Goal: Task Accomplishment & Management: Manage account settings

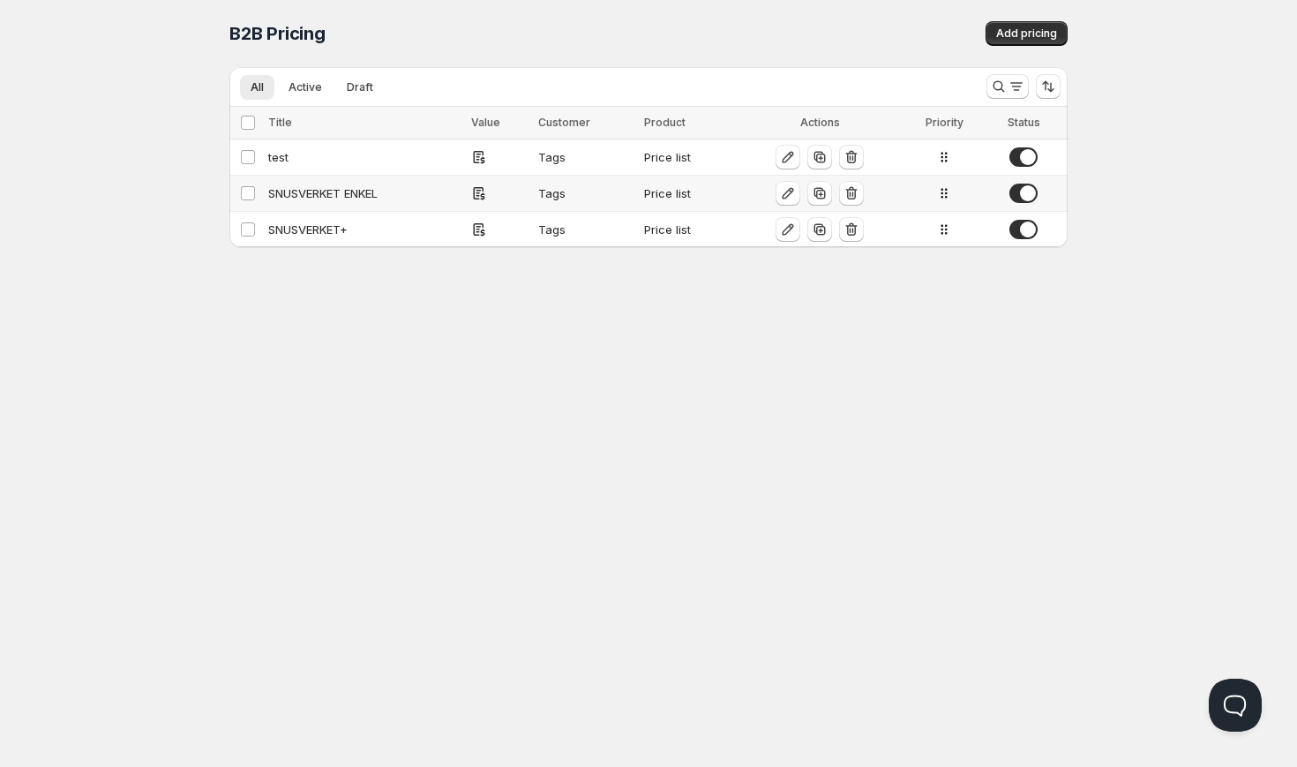
click at [673, 193] on div "Price list" at bounding box center [687, 193] width 86 height 18
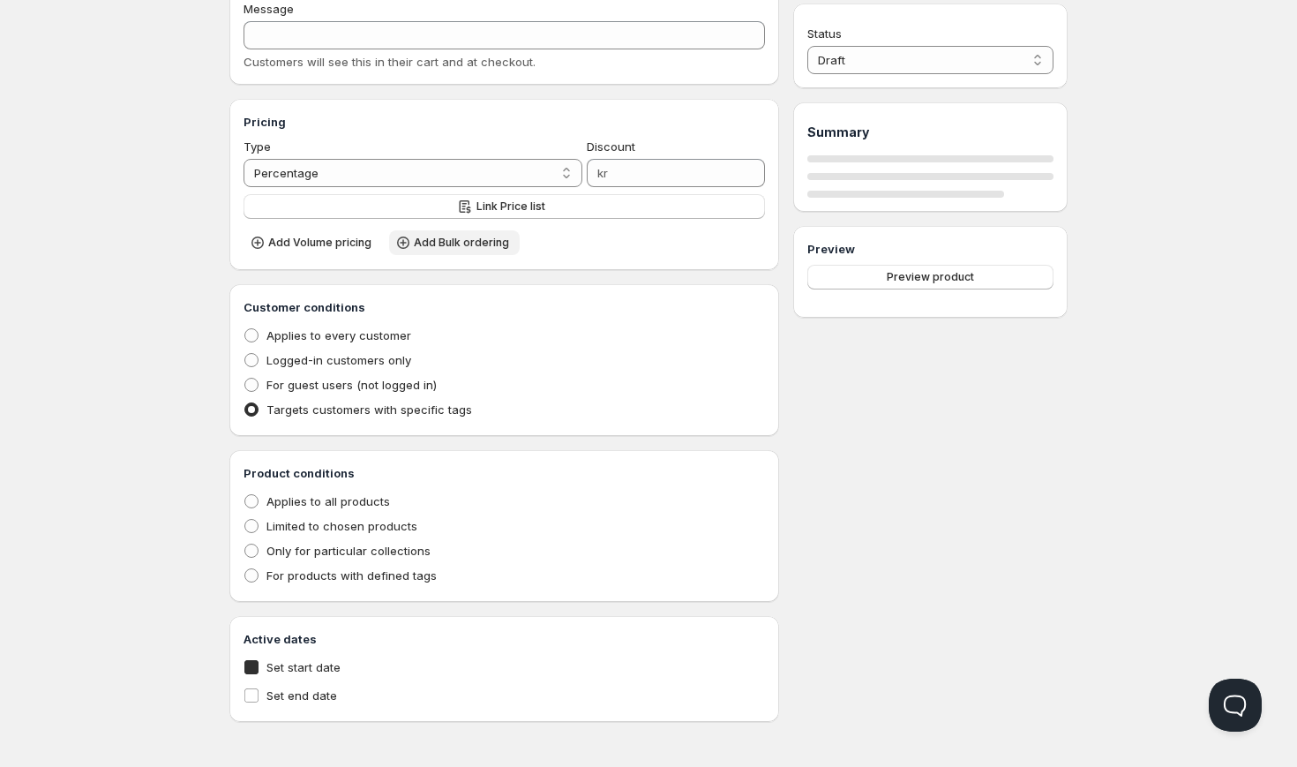
type input "SNUSVERKET ENKEL"
type input "SNUSVERKET_ENKEL"
radio input "true"
checkbox input "true"
select select "1"
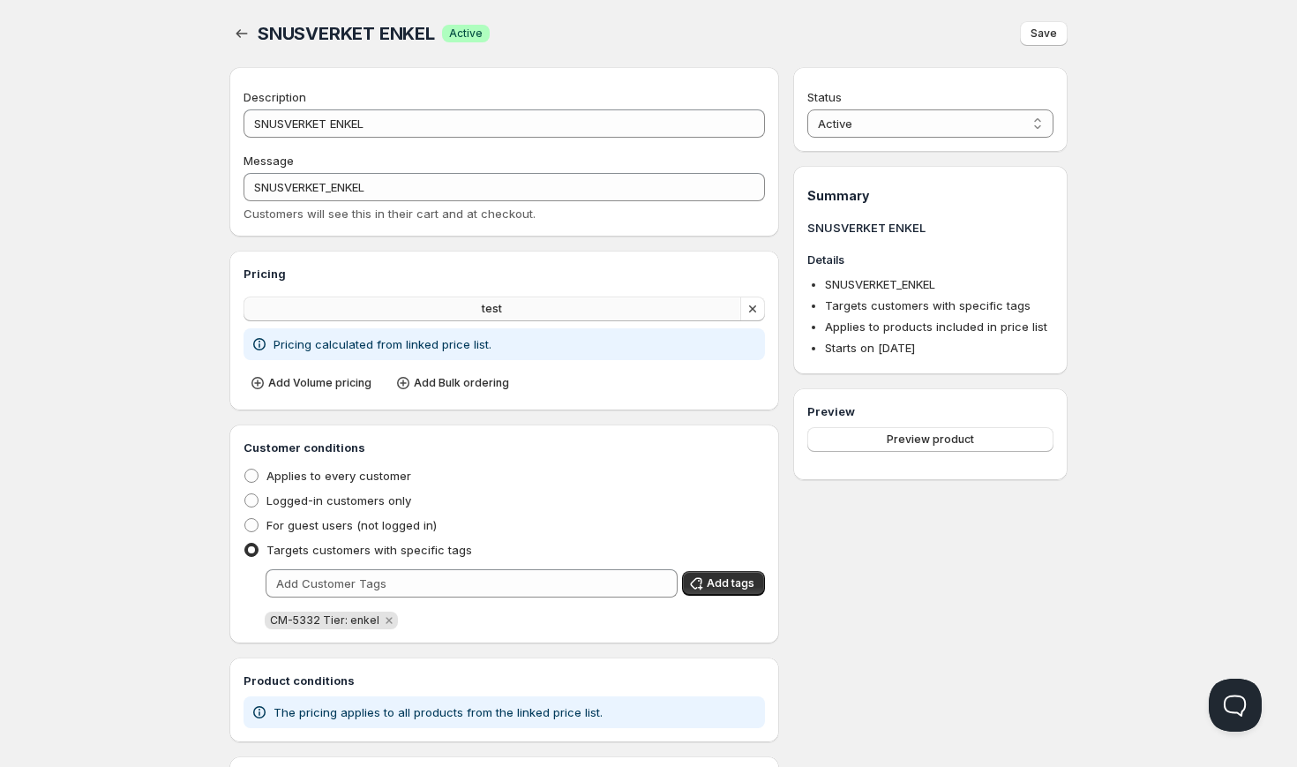
click at [476, 298] on button "test" at bounding box center [493, 308] width 498 height 25
click at [236, 25] on icon "button" at bounding box center [242, 34] width 18 height 18
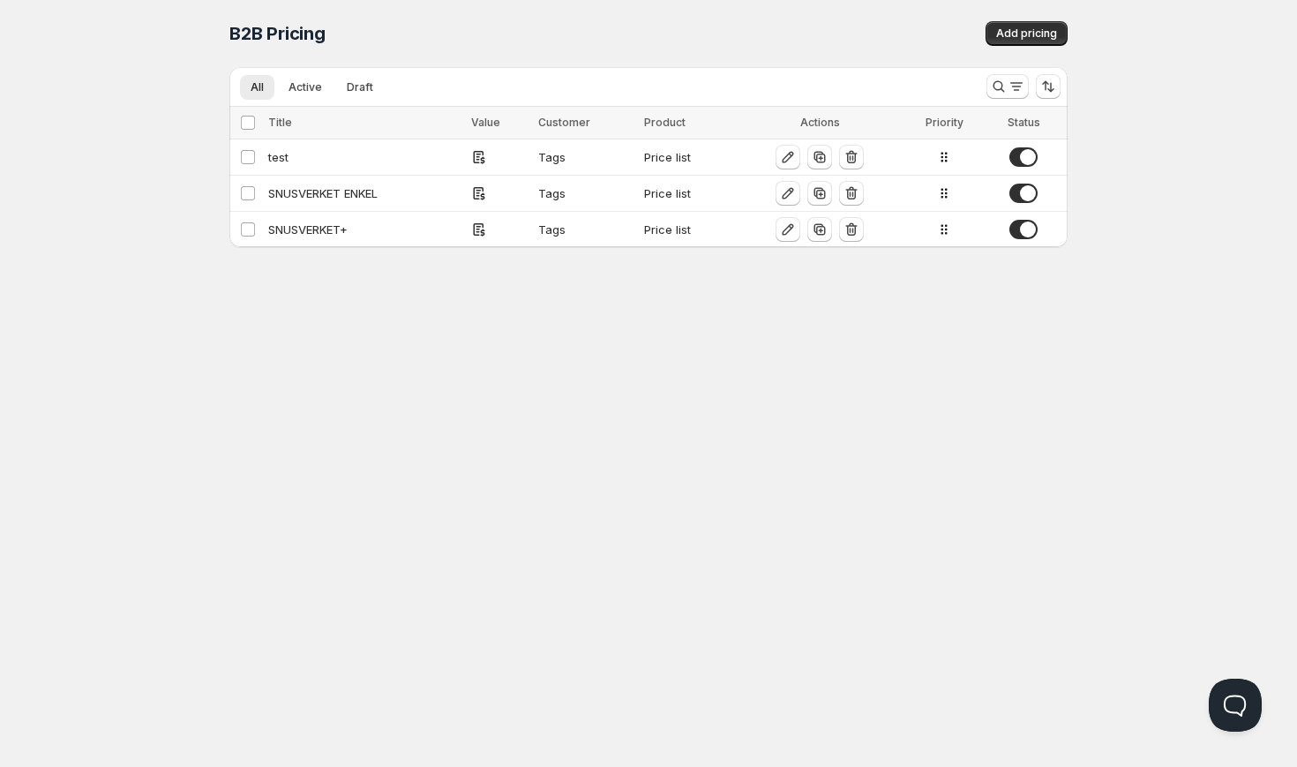
click at [46, 161] on div "Home Pricing Price lists Checkout Forms Submissions Settings Features Plans B2B…" at bounding box center [648, 383] width 1297 height 767
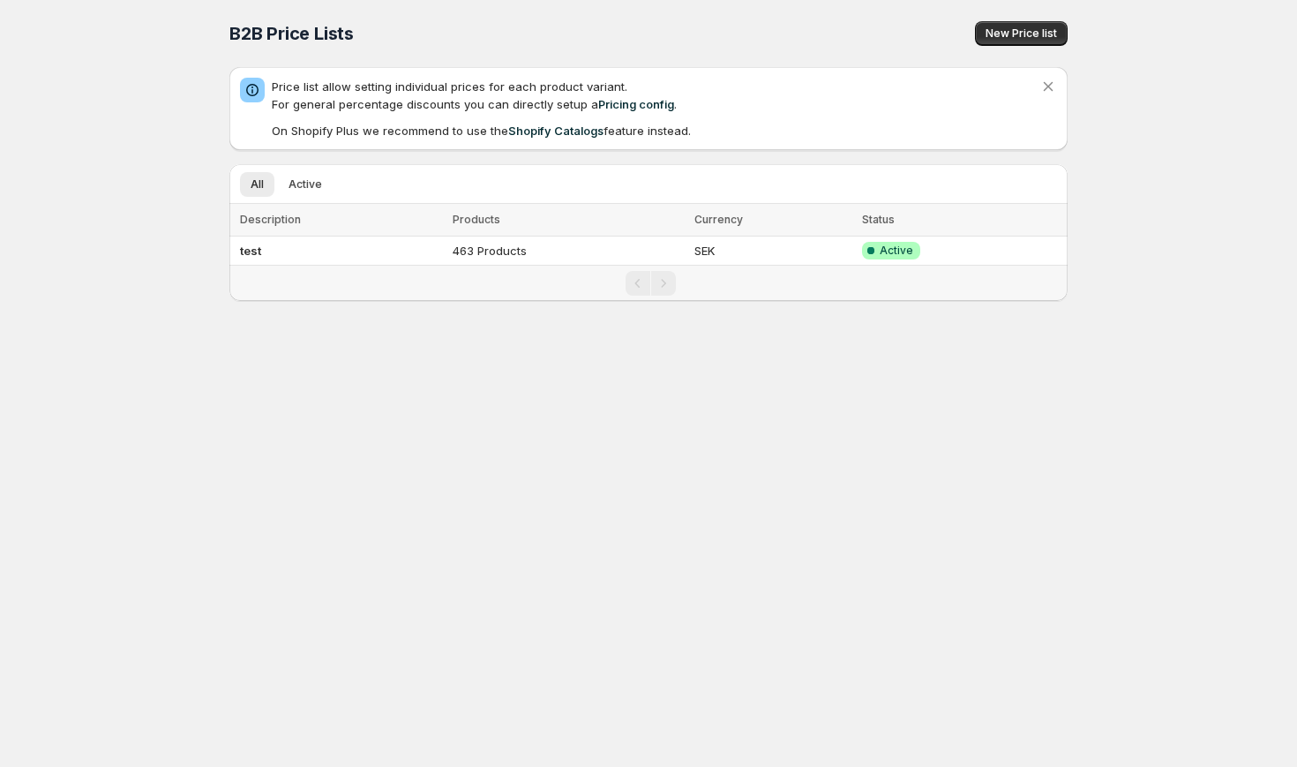
click at [94, 73] on div "Home Pricing Price lists Checkout Forms Submissions Settings Features Plans B2B…" at bounding box center [648, 383] width 1297 height 767
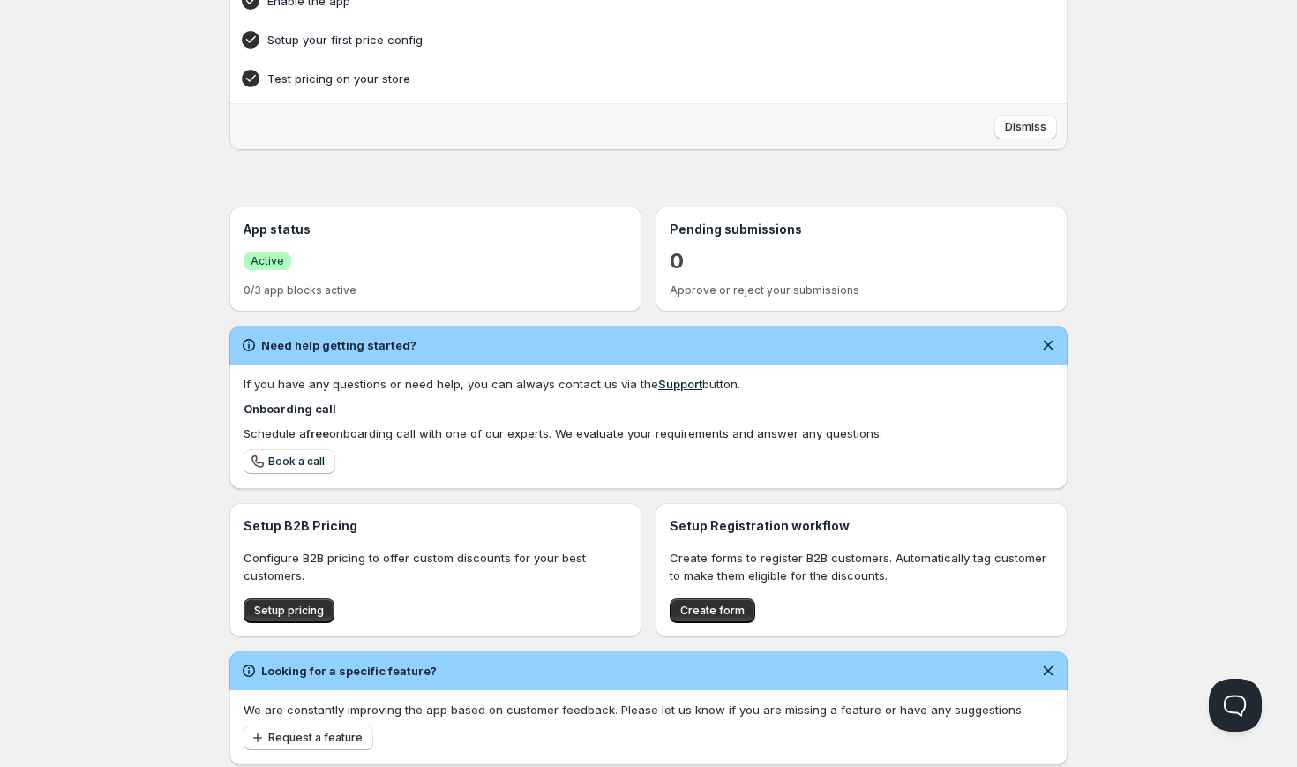
scroll to position [243, 0]
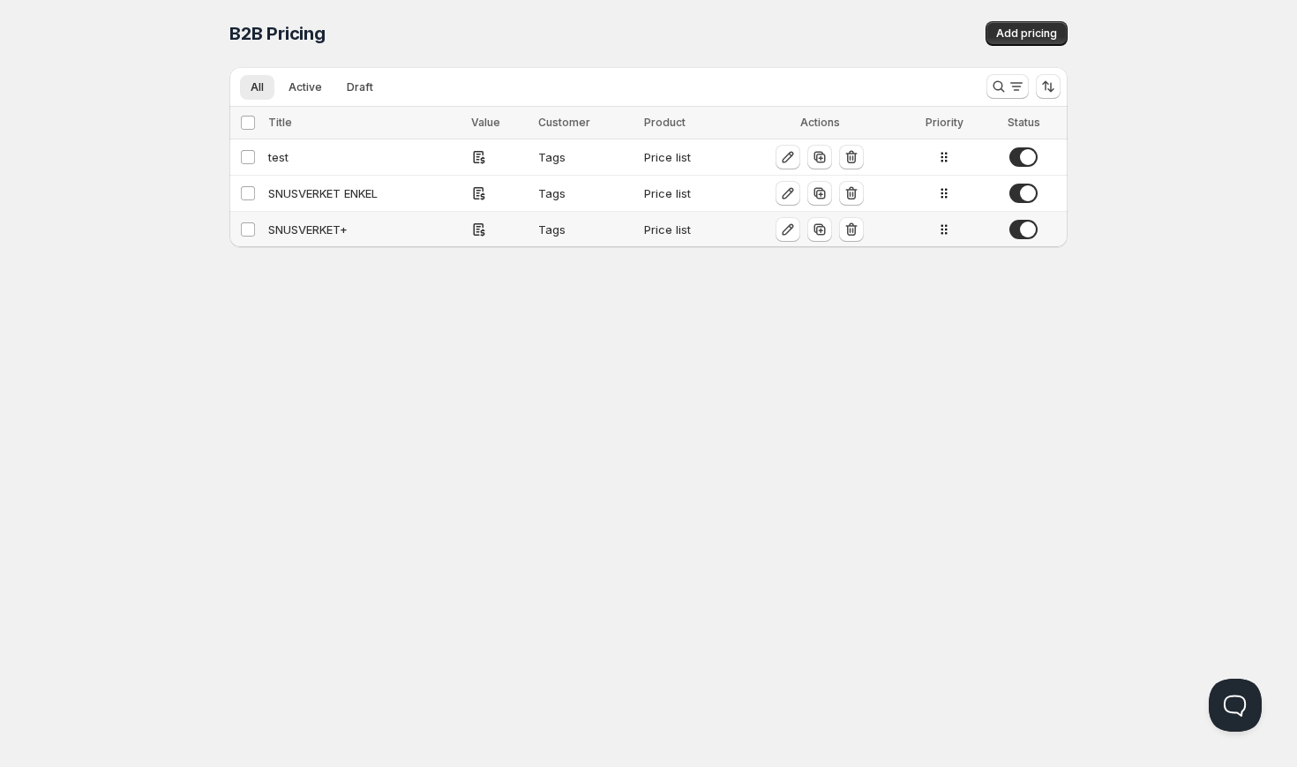
click at [407, 227] on div "SNUSVERKET+" at bounding box center [364, 230] width 192 height 18
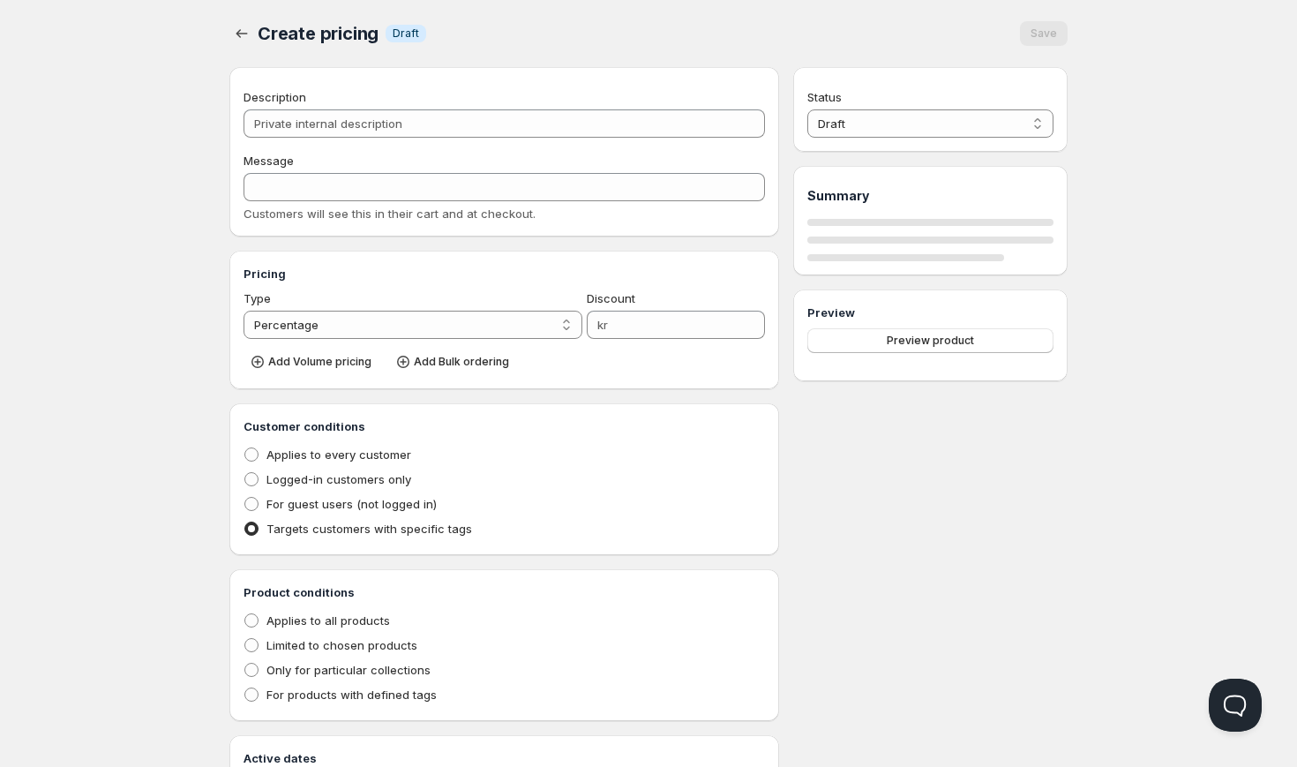
type input "SNUSVERKET+"
radio input "true"
checkbox input "true"
select select "1"
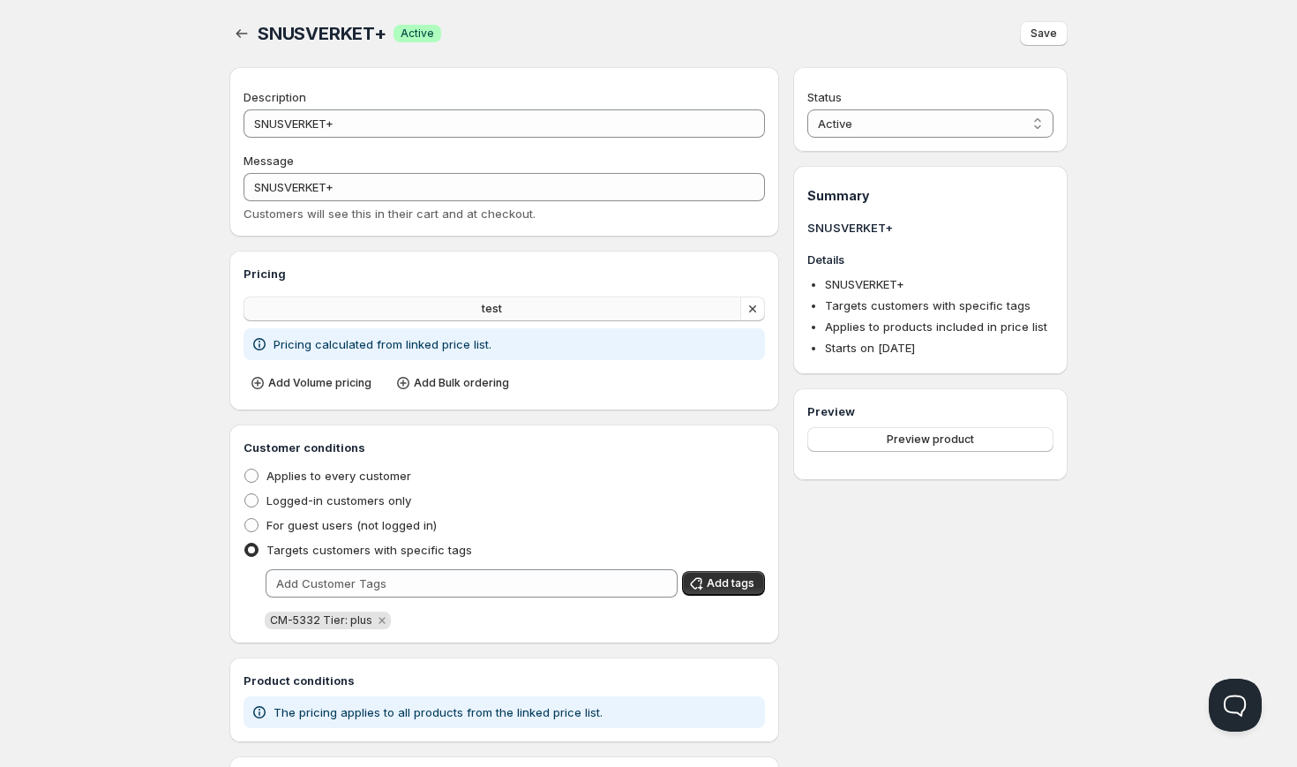
click at [424, 313] on button "test" at bounding box center [493, 308] width 498 height 25
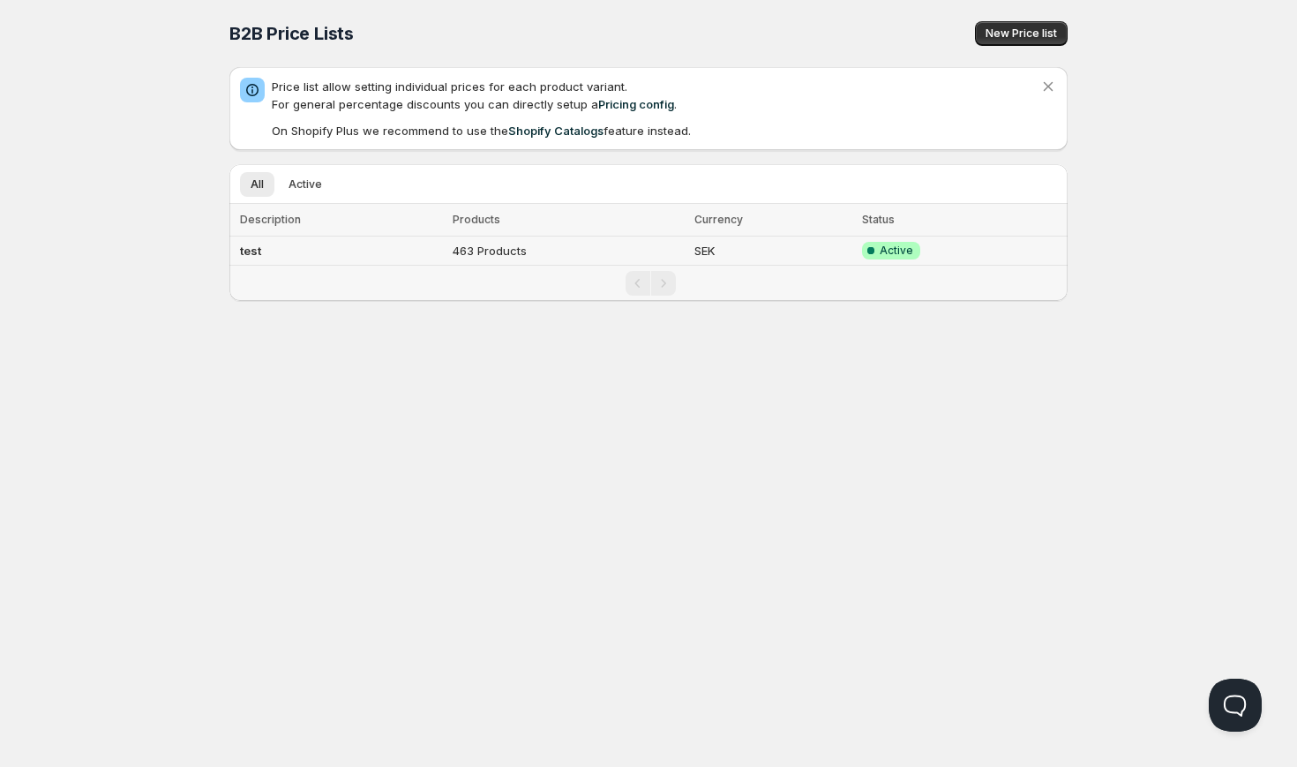
click at [488, 249] on td "463 Products" at bounding box center [567, 250] width 241 height 29
